Goal: Book appointment/travel/reservation

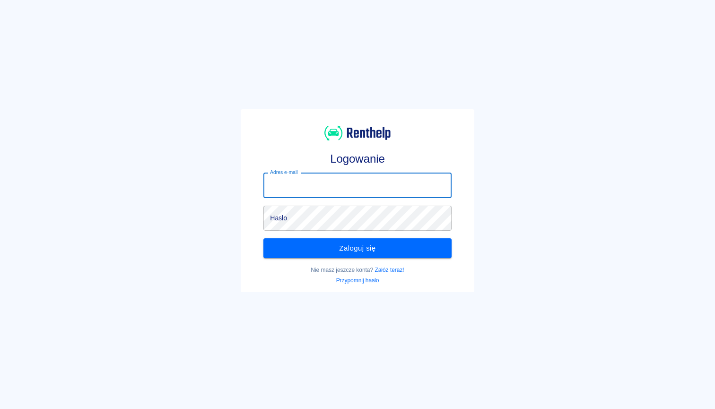
type input "[EMAIL_ADDRESS][DOMAIN_NAME]"
click at [357, 248] on button "Zaloguj się" at bounding box center [357, 248] width 188 height 20
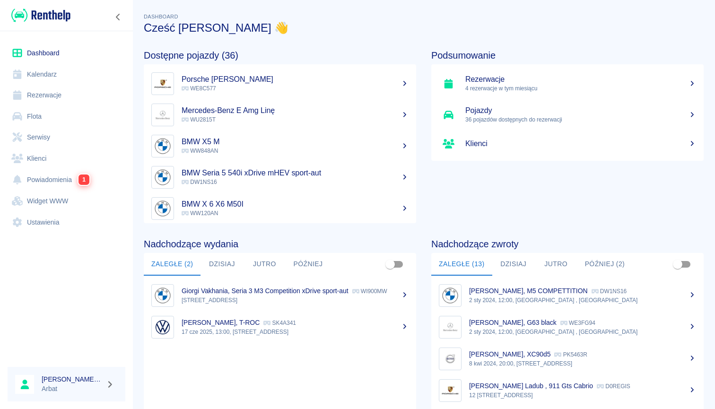
click at [54, 91] on link "Rezerwacje" at bounding box center [67, 95] width 118 height 21
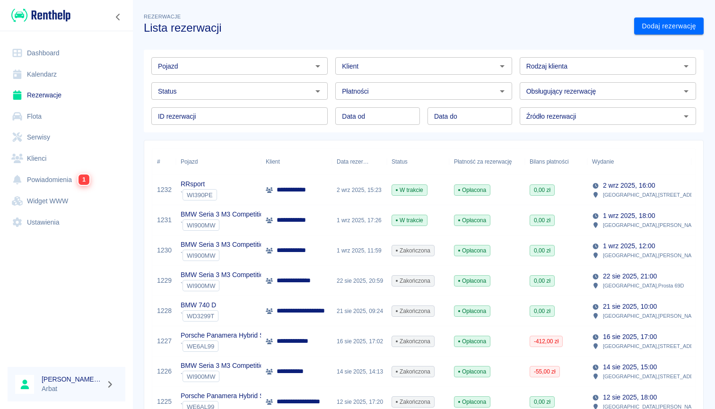
click at [61, 72] on link "Kalendarz" at bounding box center [67, 74] width 118 height 21
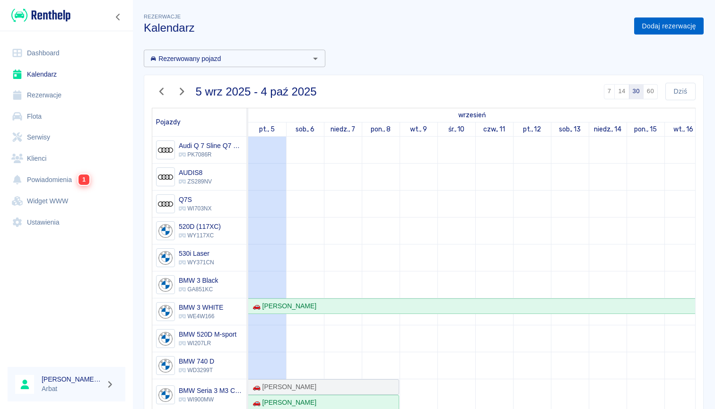
click at [677, 20] on link "Dodaj rezerwację" at bounding box center [668, 25] width 69 height 17
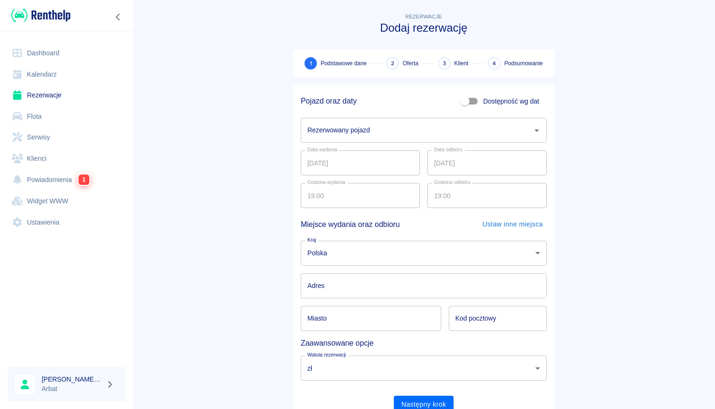
click at [431, 130] on input "Rezerwowany pojazd" at bounding box center [416, 130] width 223 height 17
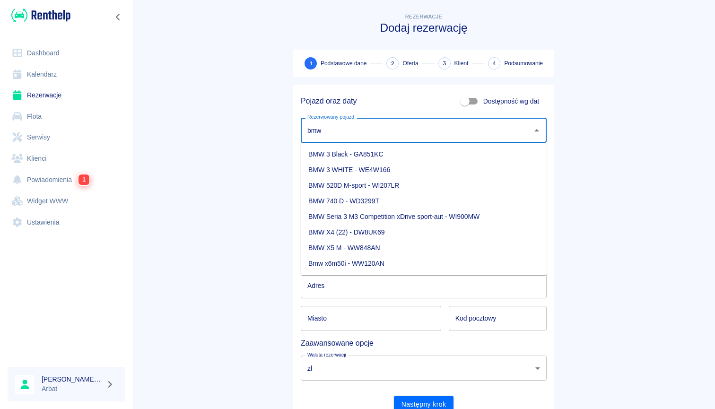
click at [347, 170] on li "BMW 3 WHITE - WE4W166" at bounding box center [424, 170] width 246 height 16
type input "BMW 3 WHITE - WE4W166"
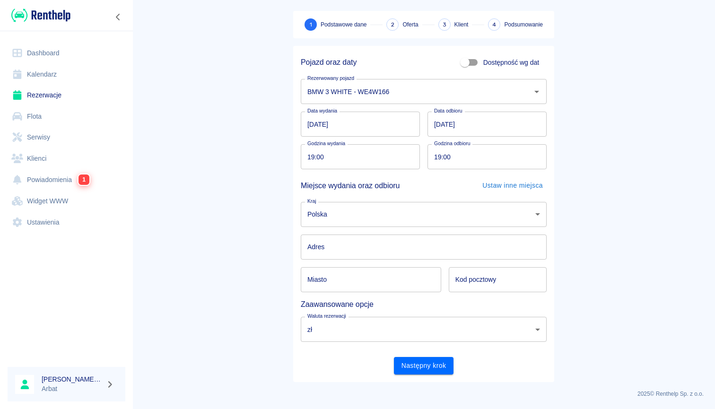
click at [571, 3] on main "Rezerwacje Dodaj rezerwację 1 Podstawowe dane 2 Oferta 3 Klient 4 Podsumowanie …" at bounding box center [423, 177] width 582 height 409
